Goal: Task Accomplishment & Management: Use online tool/utility

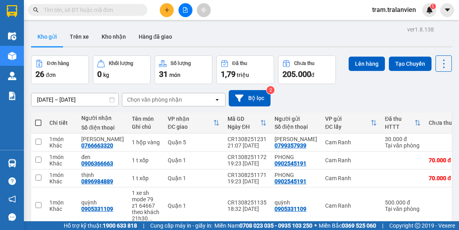
click at [46, 96] on div "ver 1.8.138 Kho gửi Trên xe Kho nhận Hàng đã giao Đơn hàng 26 đơn Khối lượng 0 …" at bounding box center [241, 195] width 427 height 343
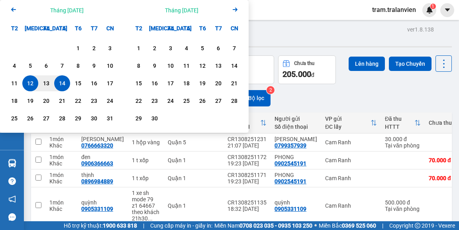
click at [61, 84] on div "14" at bounding box center [62, 83] width 11 height 10
type input "[DATE] – / /"
click at [277, 35] on div "Kho gửi Trên xe Kho nhận Hàng đã giao" at bounding box center [241, 37] width 420 height 21
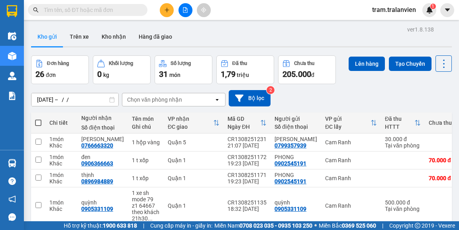
click at [83, 98] on div "ver 1.8.138 Kho gửi Trên xe Kho nhận Hàng đã giao Đơn hàng 26 đơn Khối lượng 0 …" at bounding box center [241, 195] width 427 height 343
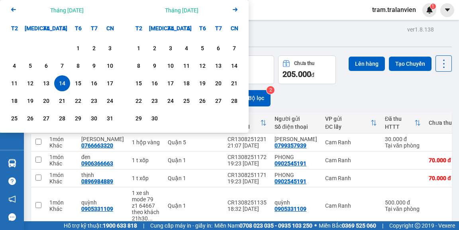
click at [279, 35] on div "Kho gửi Trên xe Kho nhận Hàng đã giao" at bounding box center [241, 37] width 420 height 21
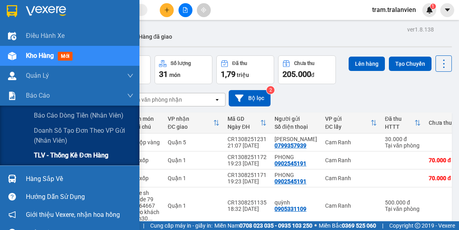
click at [46, 156] on span "TLV - Thống kê đơn hàng" at bounding box center [71, 155] width 74 height 10
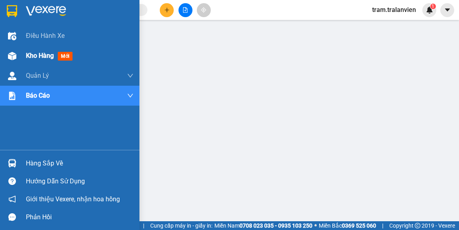
click at [29, 56] on span "Kho hàng" at bounding box center [40, 56] width 28 height 8
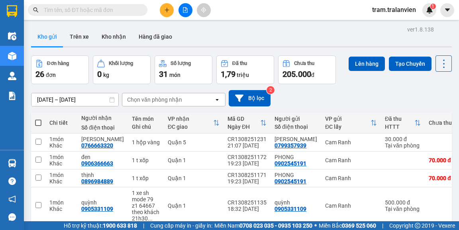
click at [45, 100] on div "ver 1.8.138 Kho gửi Trên xe Kho nhận Hàng đã giao Đơn hàng 26 đơn Khối lượng 0 …" at bounding box center [241, 195] width 427 height 343
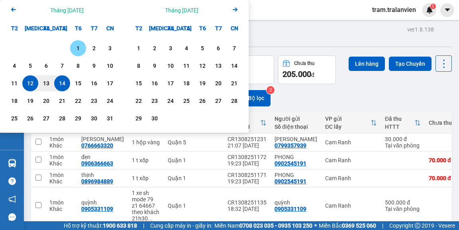
click at [76, 49] on div "1" at bounding box center [77, 48] width 11 height 10
click at [274, 35] on div "Kho gửi Trên xe Kho nhận Hàng đã giao" at bounding box center [241, 37] width 420 height 21
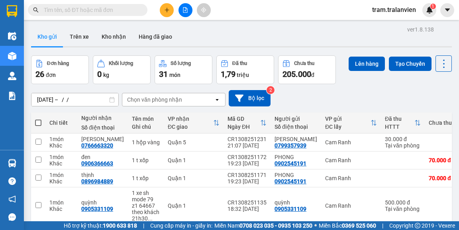
click at [80, 99] on div "ver 1.8.138 Kho gửi Trên xe Kho nhận Hàng đã giao Đơn hàng 26 đơn Khối lượng 0 …" at bounding box center [241, 195] width 427 height 343
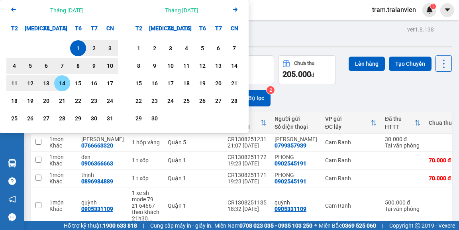
click at [65, 82] on div "14" at bounding box center [62, 83] width 11 height 10
type input "[DATE] – [DATE]"
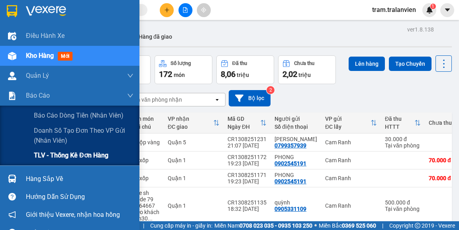
click at [40, 155] on span "TLV - Thống kê đơn hàng" at bounding box center [71, 155] width 74 height 10
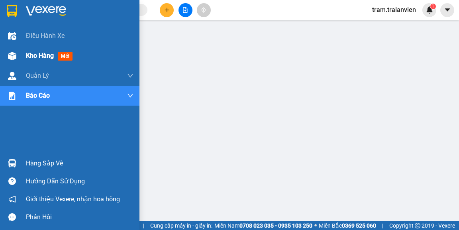
click at [30, 56] on span "Kho hàng" at bounding box center [40, 56] width 28 height 8
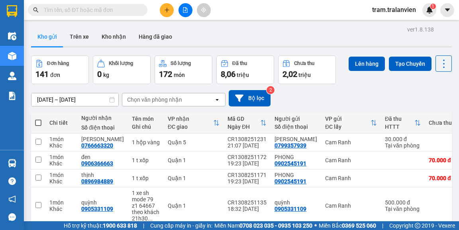
click at [164, 99] on div "Chọn văn phòng nhận" at bounding box center [154, 100] width 55 height 8
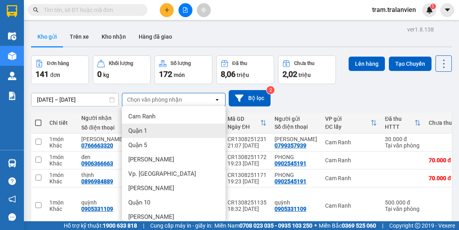
click at [158, 127] on div "Quận 1" at bounding box center [174, 130] width 104 height 14
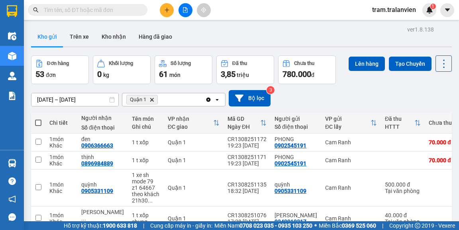
click at [176, 98] on div "Quận 1 Delete" at bounding box center [163, 99] width 83 height 13
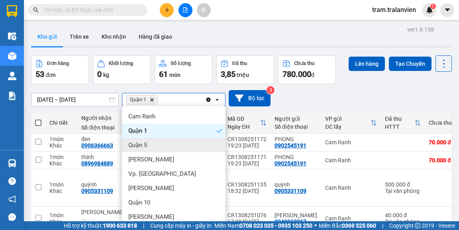
click at [158, 142] on div "Quận 5" at bounding box center [174, 145] width 104 height 14
